Goal: Navigation & Orientation: Understand site structure

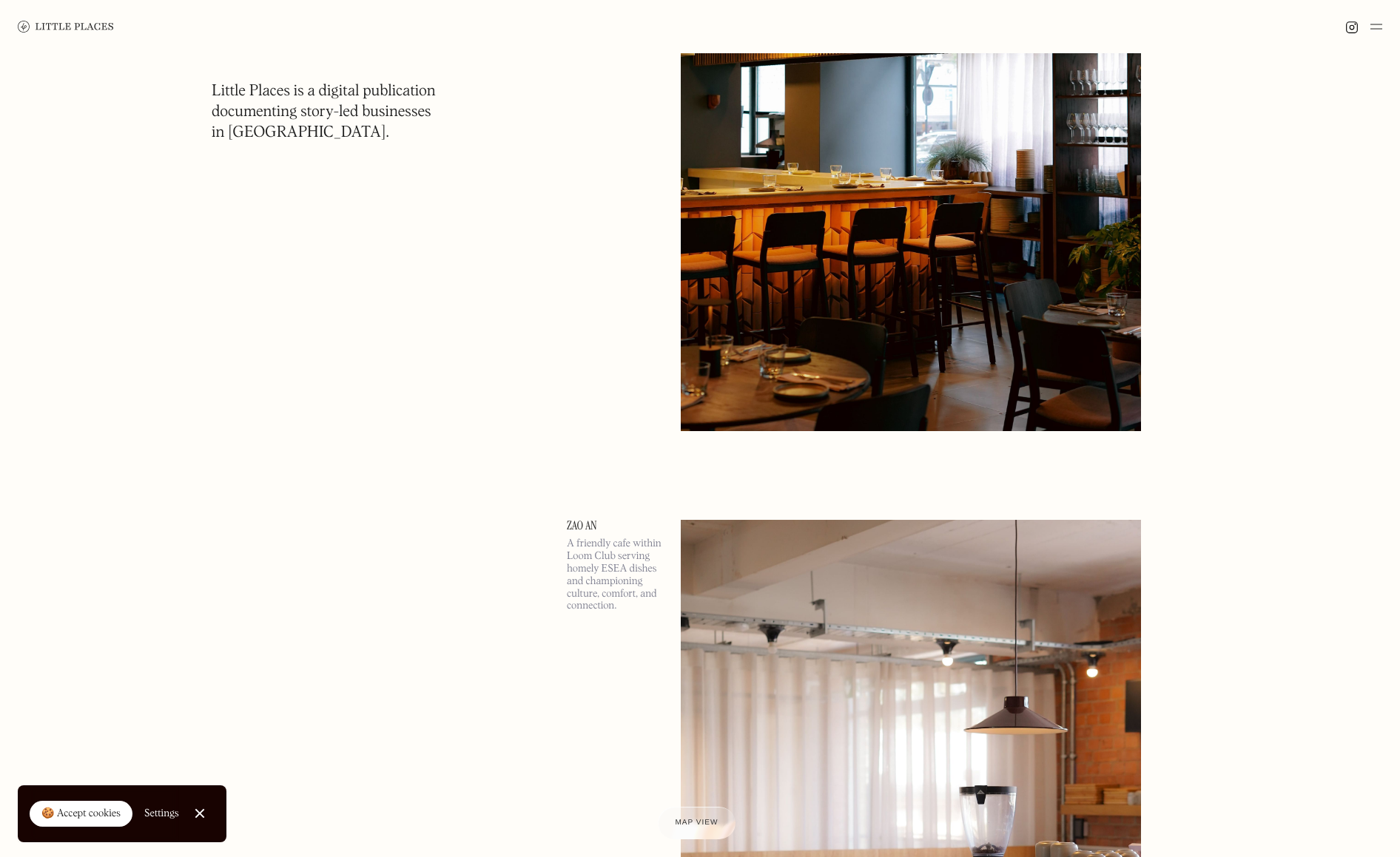
scroll to position [623, 0]
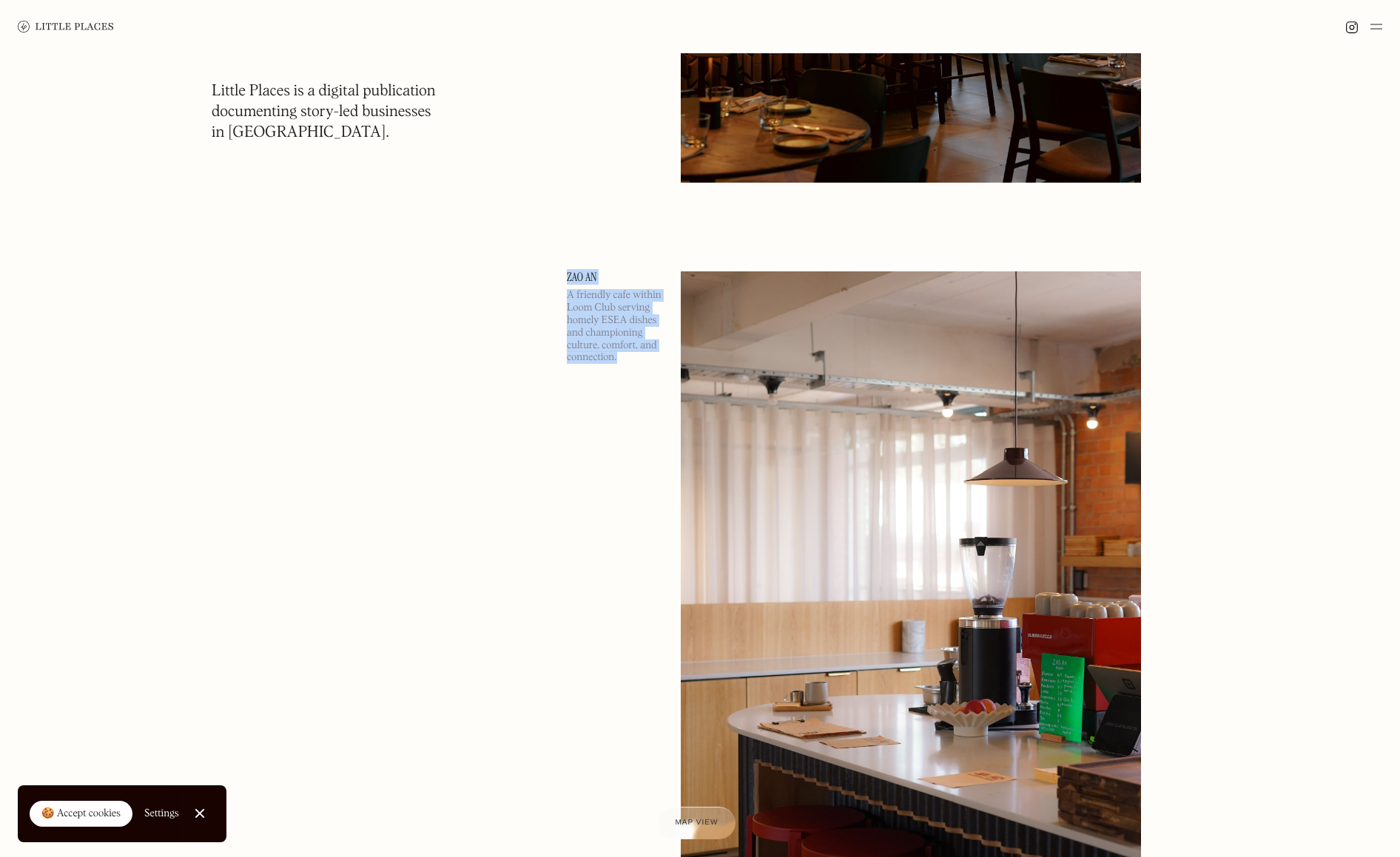
drag, startPoint x: 582, startPoint y: 269, endPoint x: 621, endPoint y: 370, distance: 108.3
click at [621, 370] on div "A friendly cafe within Loom Club serving homely ESEA dishes and championing cul…" at bounding box center [615, 330] width 96 height 82
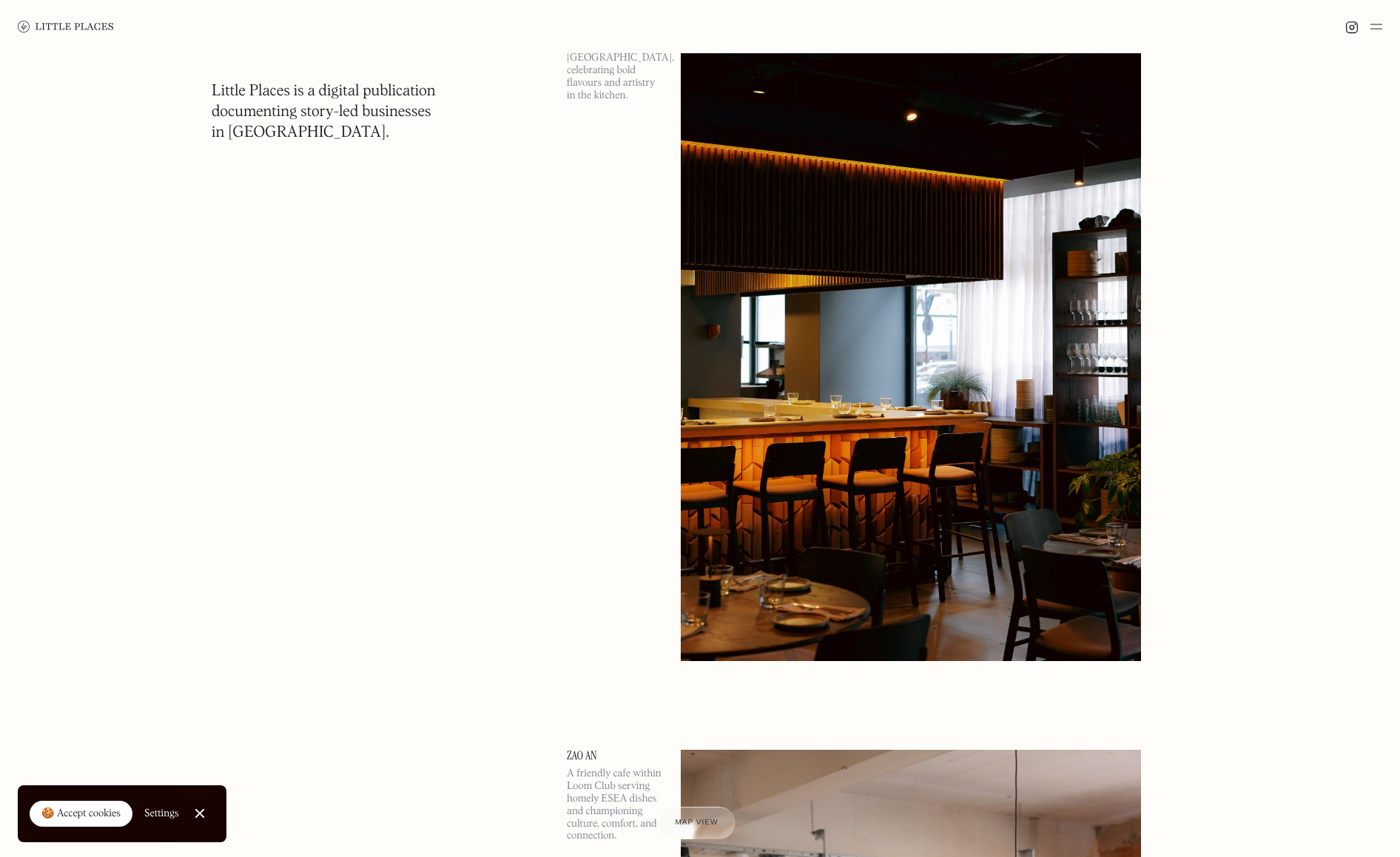
scroll to position [0, 0]
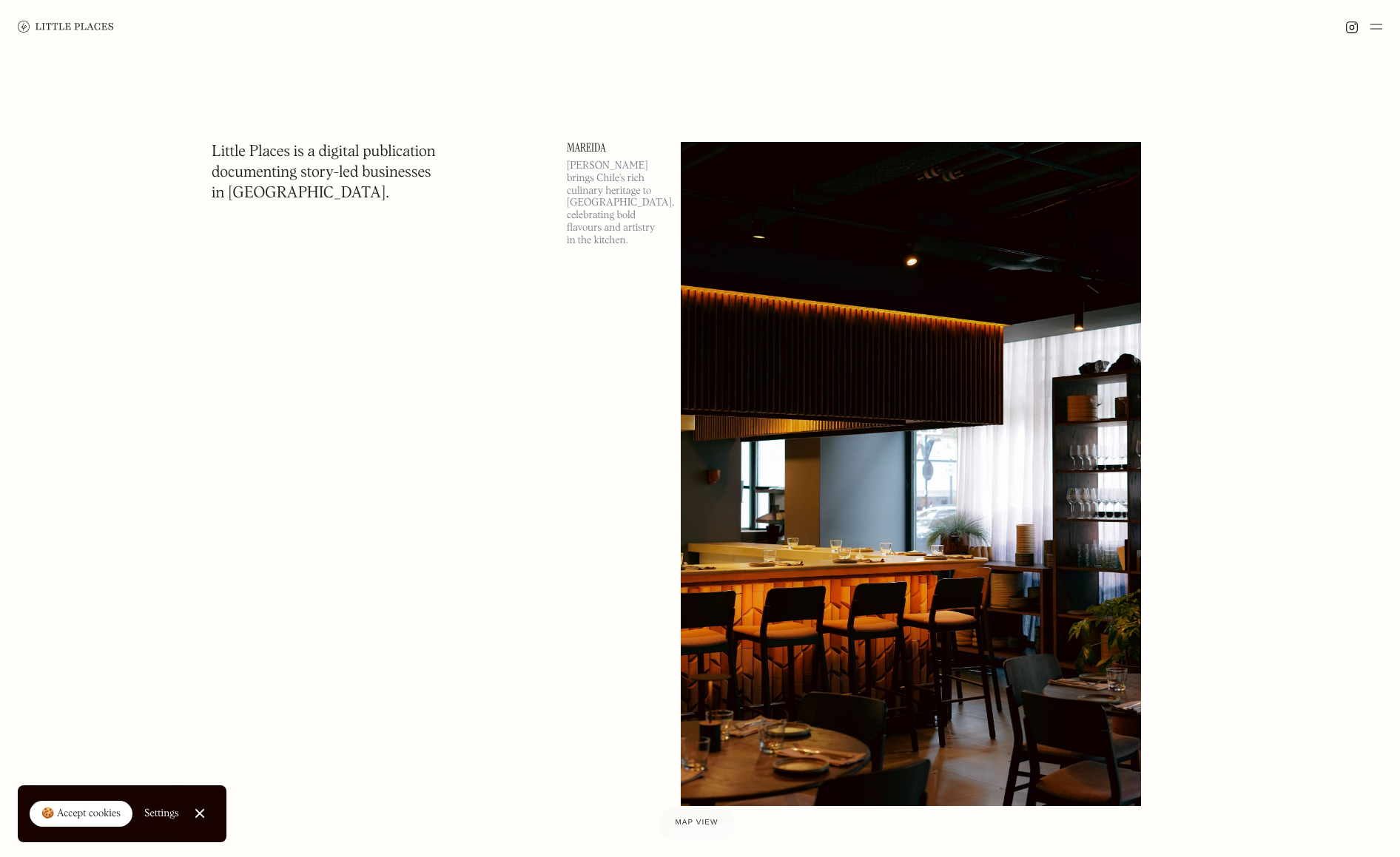
click at [75, 21] on img at bounding box center [66, 27] width 96 height 12
click at [1382, 29] on img at bounding box center [1376, 26] width 12 height 18
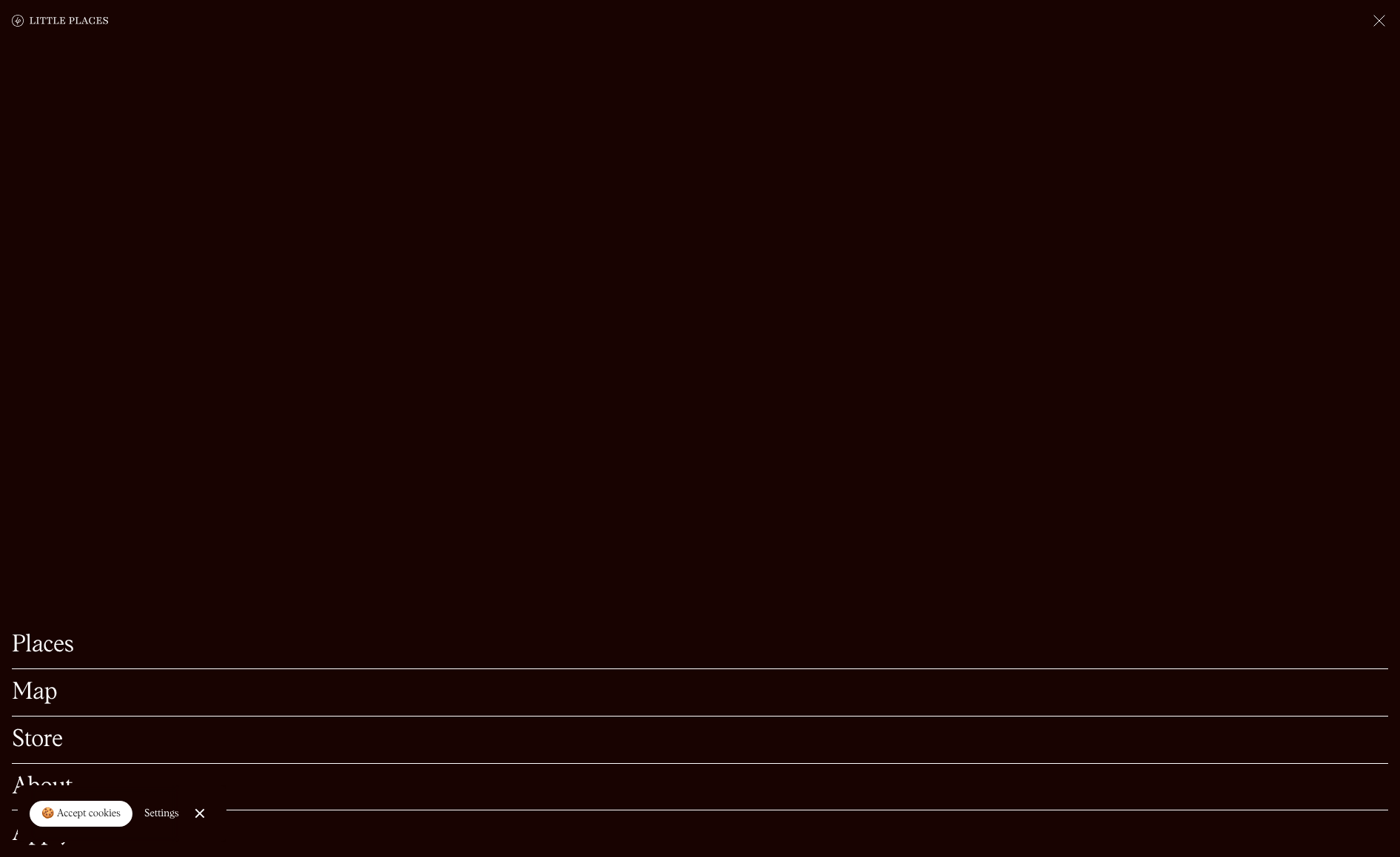
click at [1376, 21] on img at bounding box center [1379, 21] width 18 height 18
